Goal: Navigation & Orientation: Find specific page/section

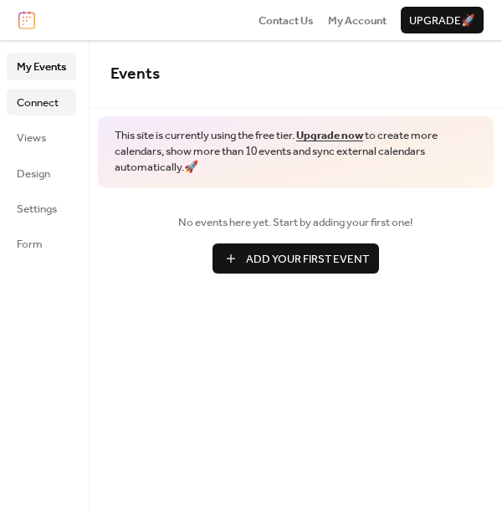
click at [50, 114] on link "Connect" at bounding box center [41, 102] width 69 height 27
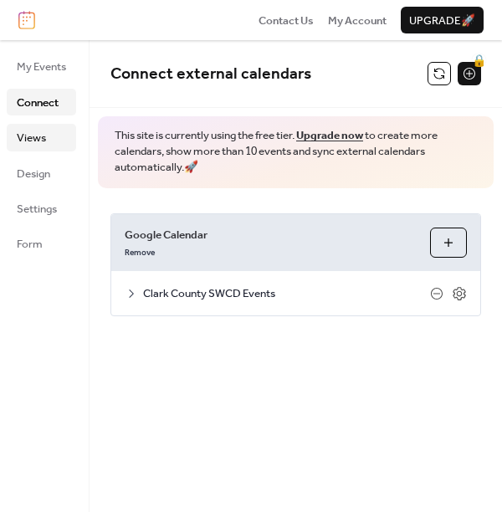
click at [44, 141] on span "Views" at bounding box center [31, 138] width 29 height 17
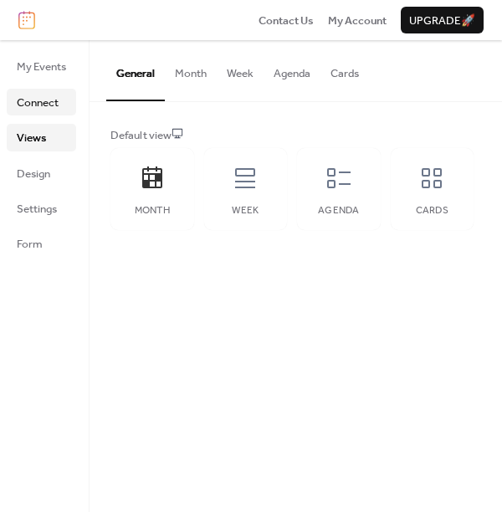
click at [50, 101] on span "Connect" at bounding box center [38, 103] width 42 height 17
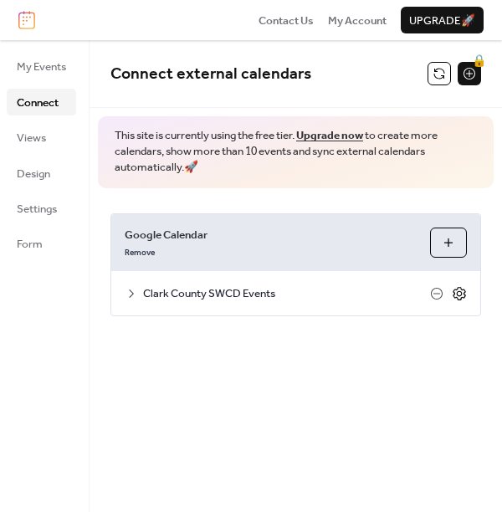
click at [464, 293] on div "Clark County SWCD Events" at bounding box center [295, 293] width 369 height 44
click at [464, 294] on icon at bounding box center [459, 293] width 13 height 13
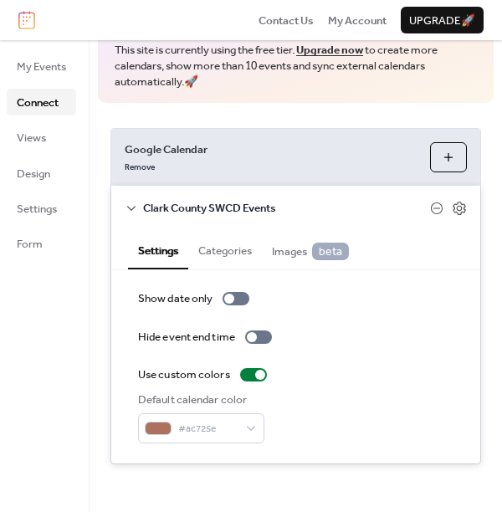
scroll to position [87, 0]
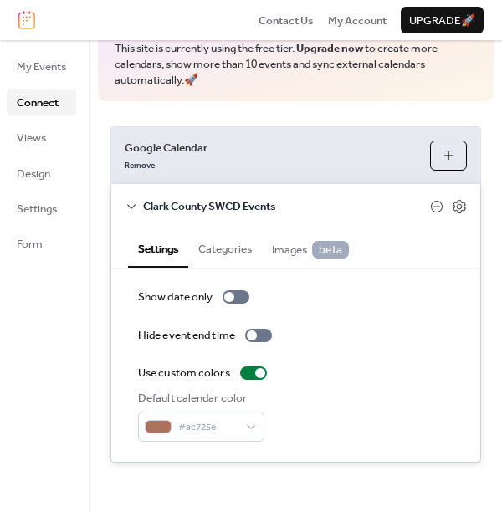
click at [58, 389] on div "My Events Connect Views Design Settings Form" at bounding box center [45, 276] width 90 height 472
